Goal: Navigation & Orientation: Find specific page/section

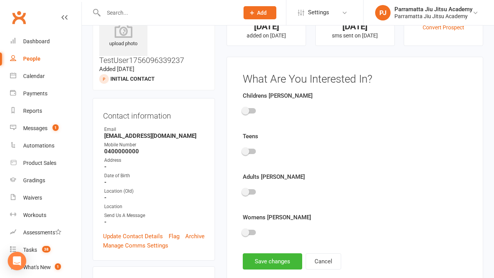
scroll to position [53, 0]
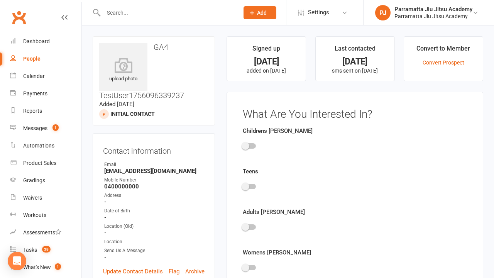
scroll to position [53, 0]
